Goal: Task Accomplishment & Management: Manage account settings

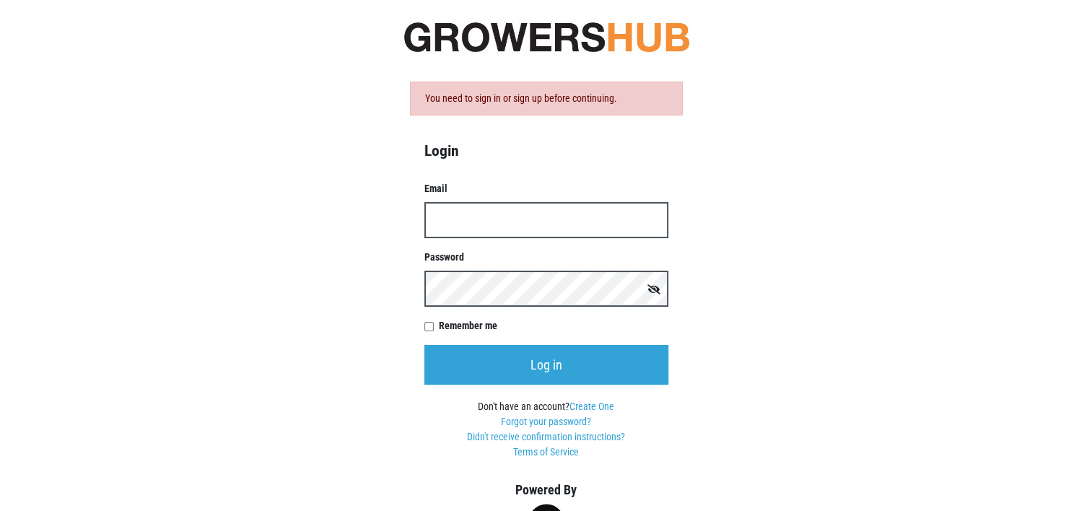
click at [459, 222] on input "Email" at bounding box center [546, 220] width 244 height 36
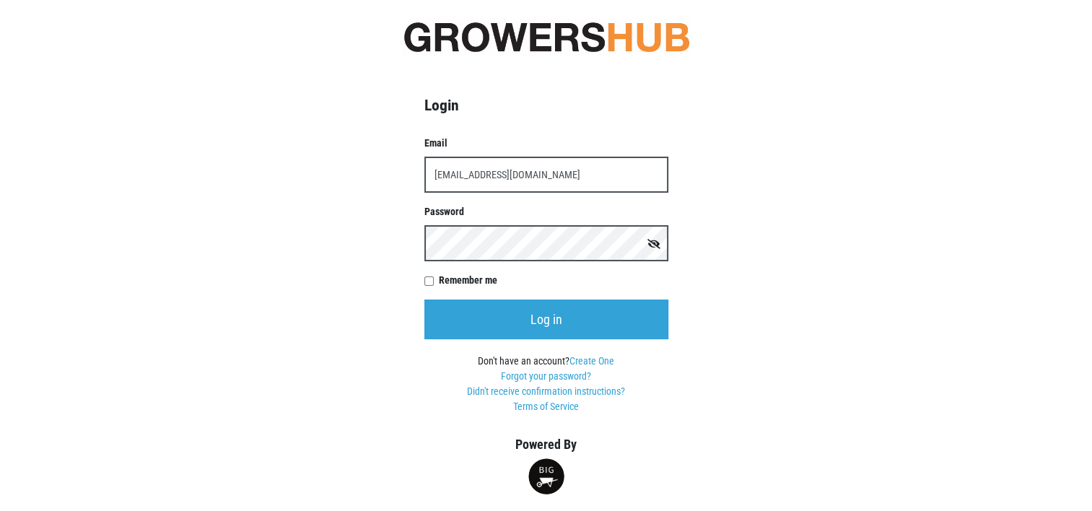
type input "[EMAIL_ADDRESS][DOMAIN_NAME]"
click at [658, 245] on icon at bounding box center [654, 244] width 13 height 10
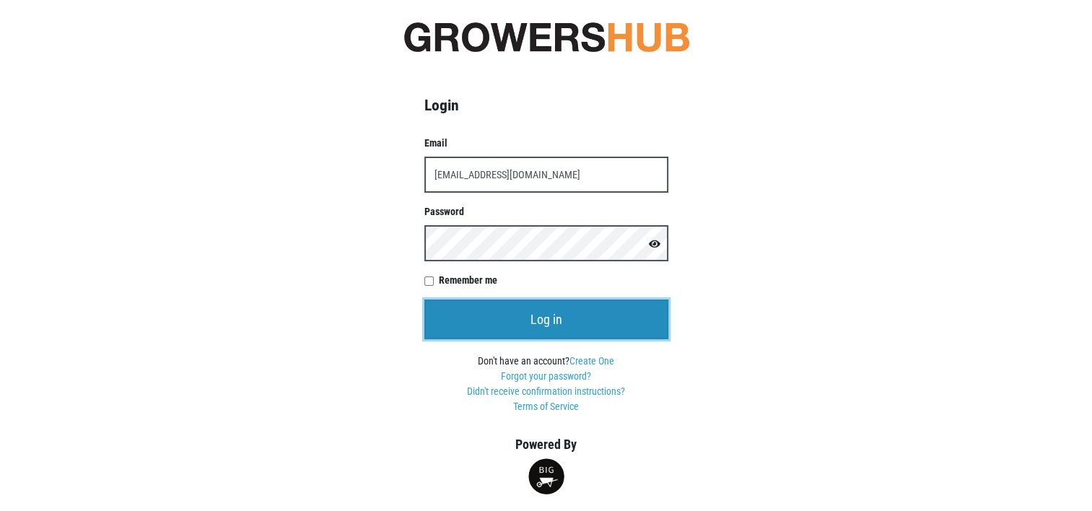
click at [541, 318] on input "Log in" at bounding box center [546, 320] width 244 height 40
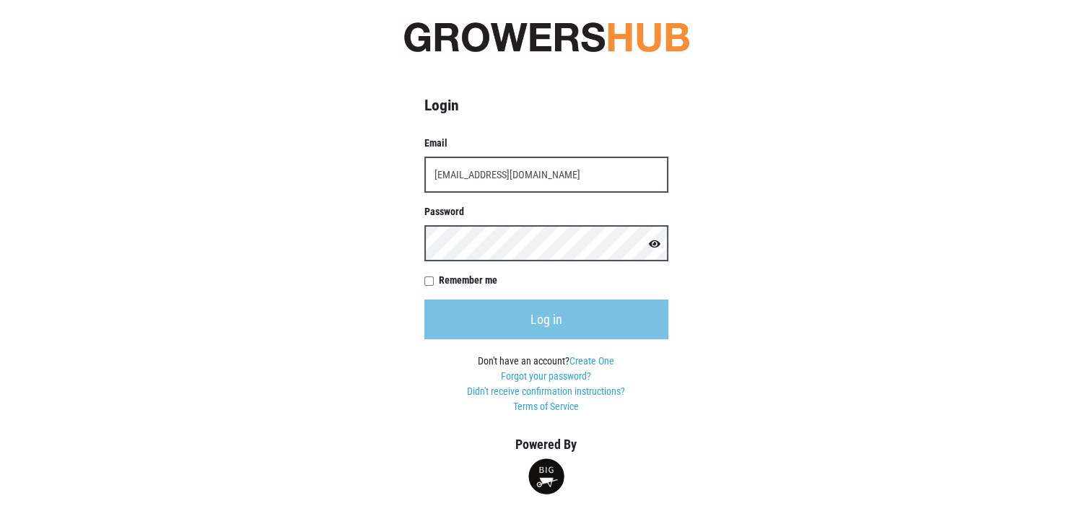
click at [427, 281] on input "Remember me" at bounding box center [428, 280] width 9 height 9
checkbox input "true"
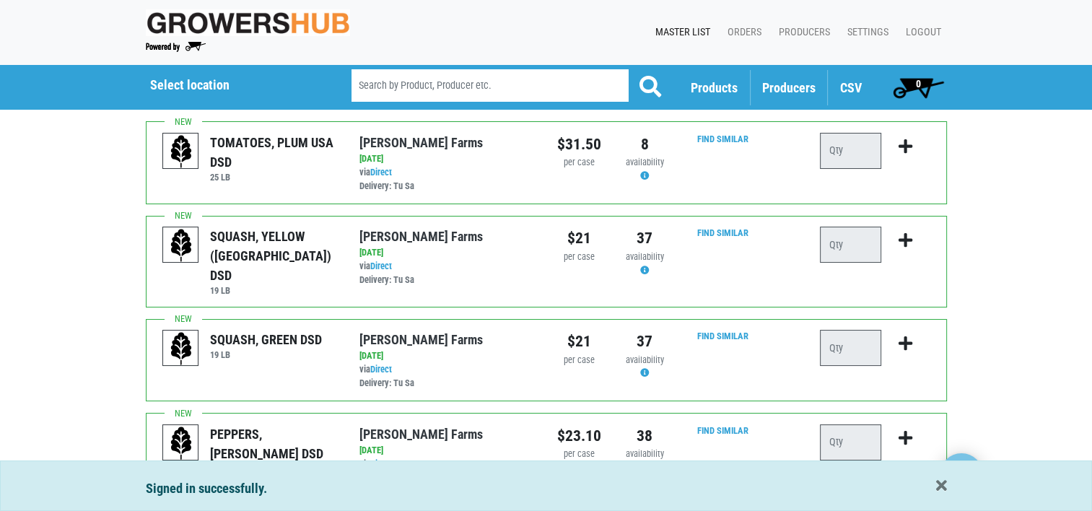
click at [791, 84] on span "Producers" at bounding box center [788, 87] width 53 height 15
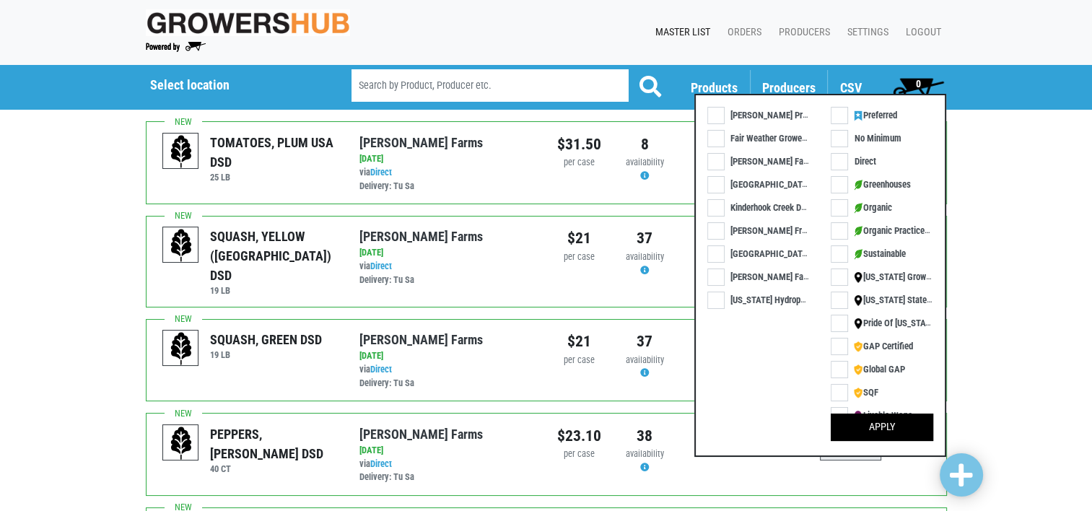
click at [713, 205] on label "Kinderhook Creek DSD" at bounding box center [762, 207] width 110 height 15
click at [713, 205] on input "Kinderhook Creek DSD" at bounding box center [711, 203] width 9 height 9
checkbox input "true"
click at [869, 427] on button "Apply" at bounding box center [882, 427] width 103 height 27
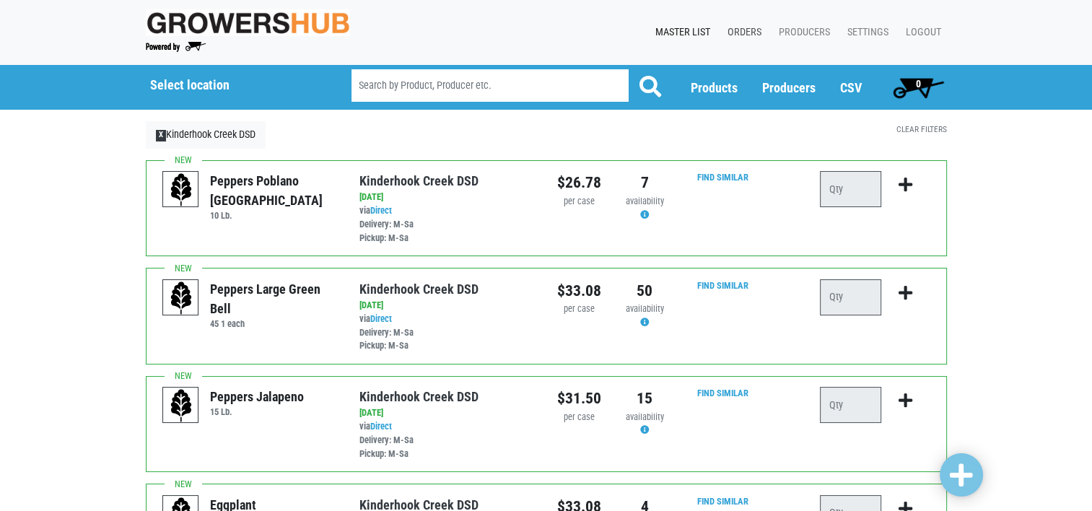
click at [750, 29] on link "Orders" at bounding box center [741, 32] width 51 height 27
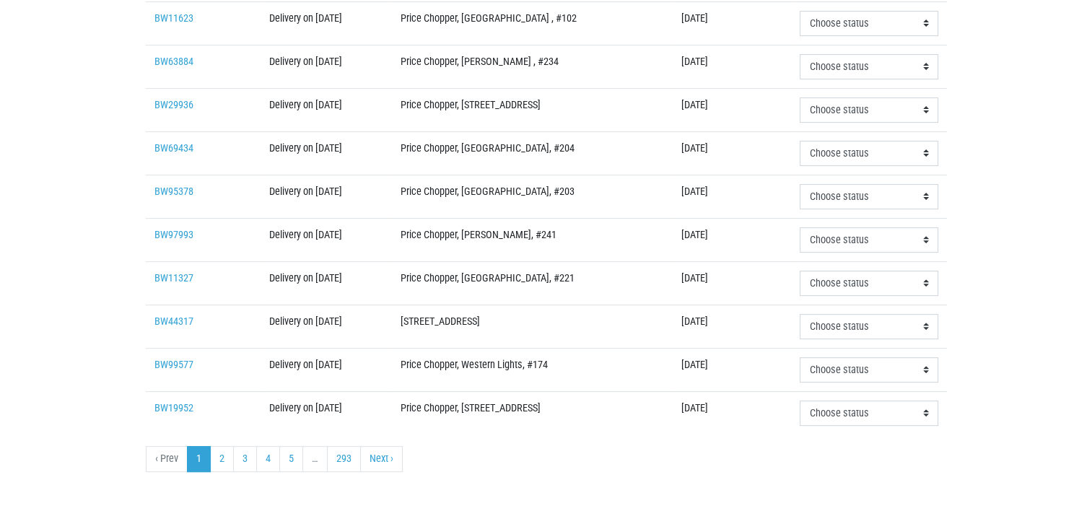
scroll to position [479, 0]
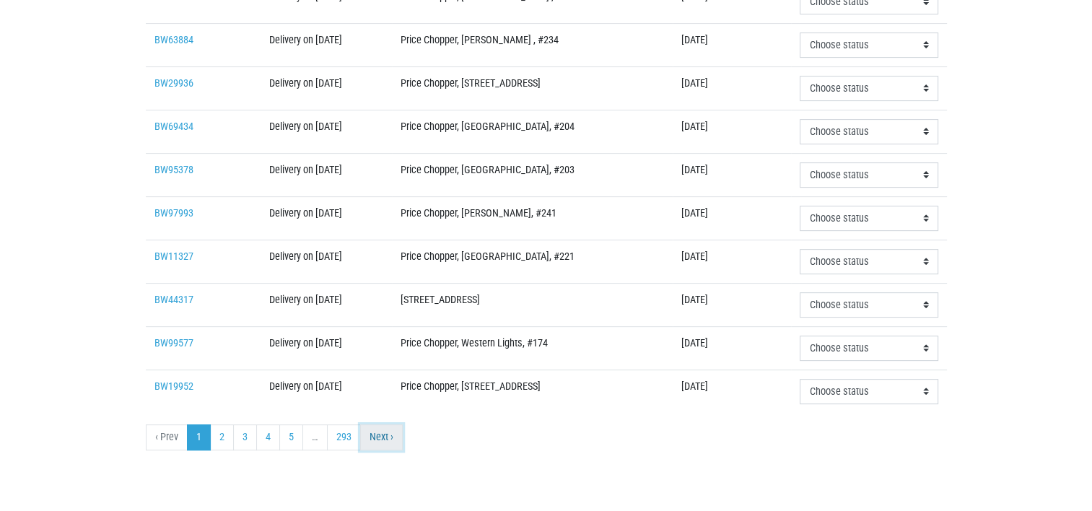
click at [391, 430] on link "Next ›" at bounding box center [381, 437] width 43 height 26
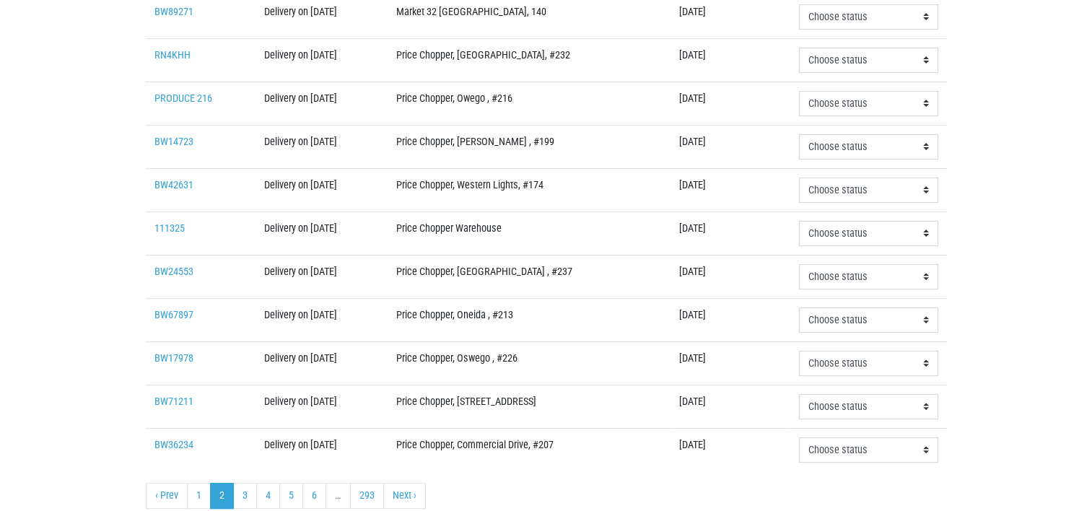
scroll to position [479, 0]
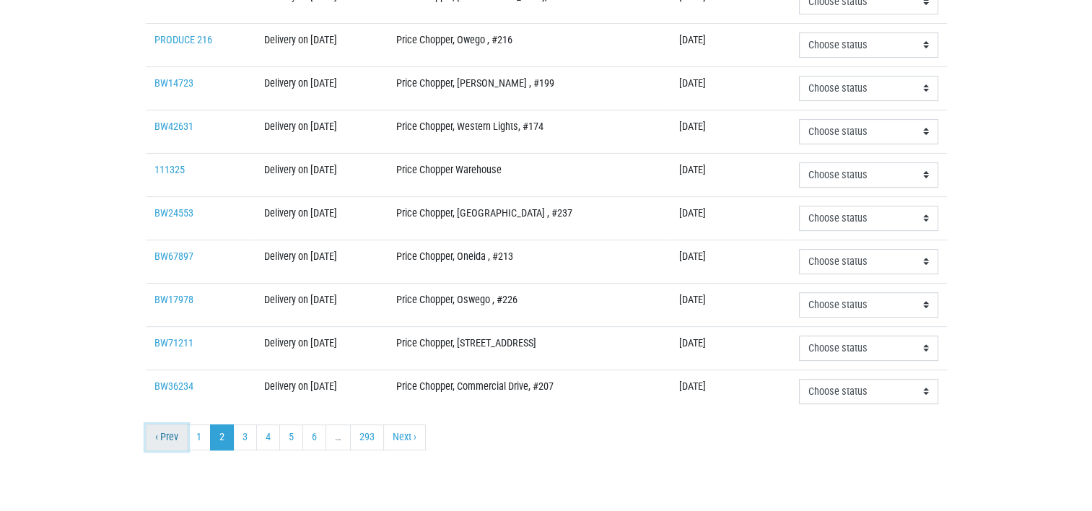
click at [173, 433] on link "‹ Prev" at bounding box center [167, 437] width 42 height 26
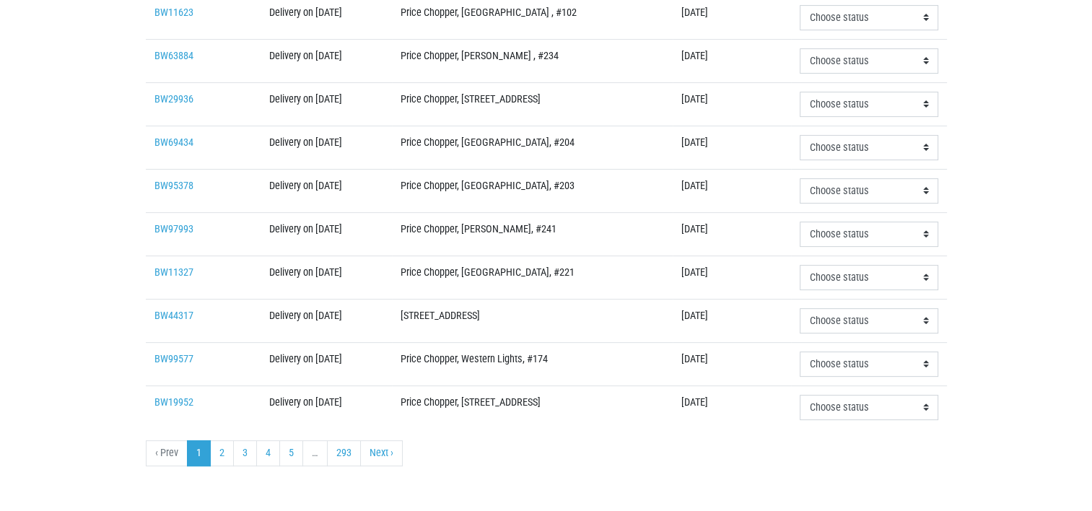
scroll to position [479, 0]
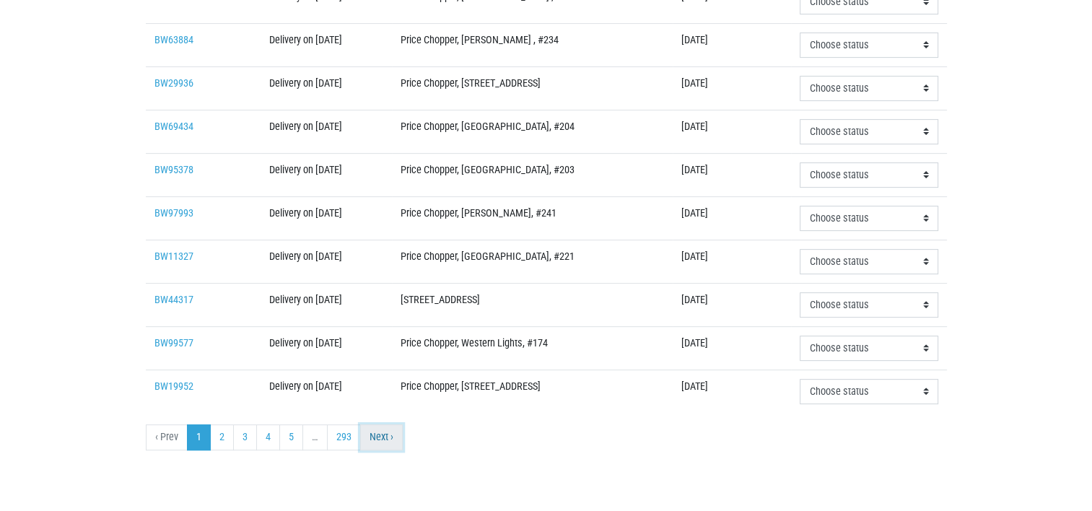
click at [381, 428] on link "Next ›" at bounding box center [381, 437] width 43 height 26
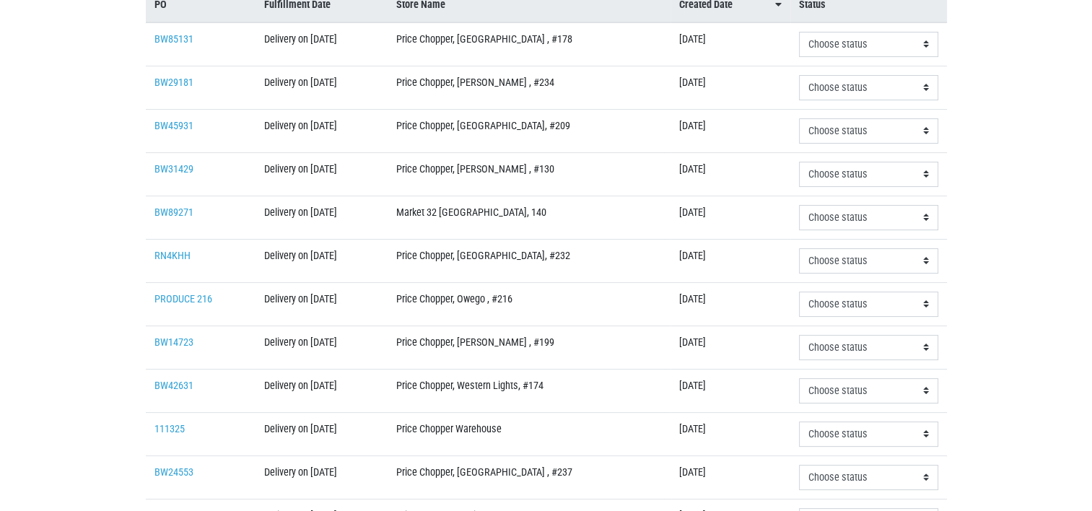
scroll to position [433, 0]
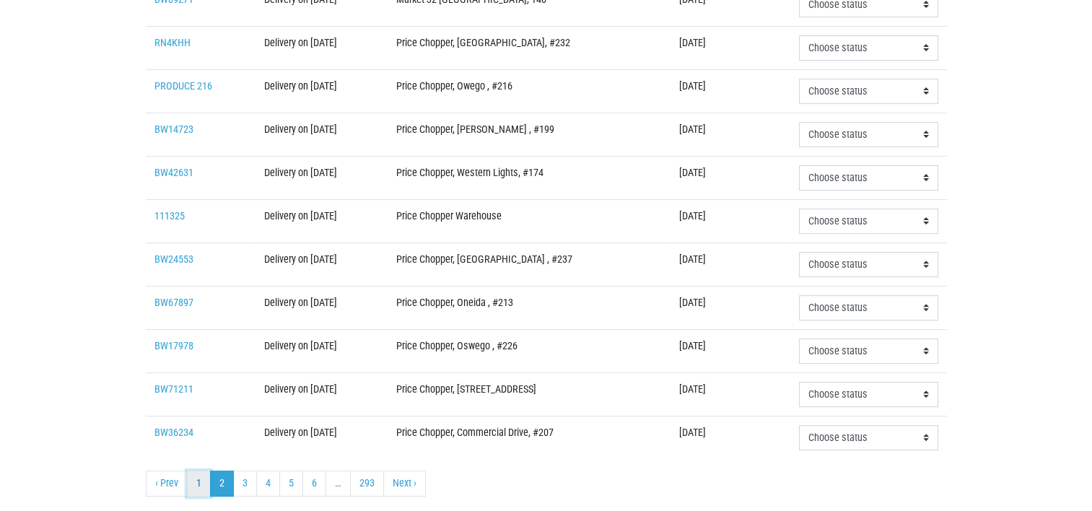
click at [196, 479] on link "1" at bounding box center [199, 484] width 24 height 26
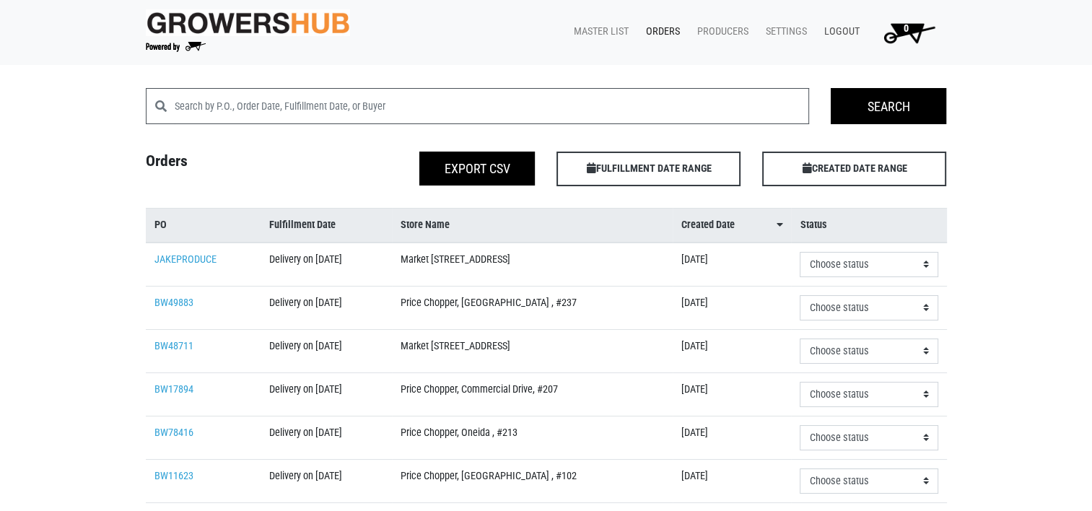
click at [845, 29] on link "Logout" at bounding box center [839, 31] width 53 height 27
